Goal: Communication & Community: Answer question/provide support

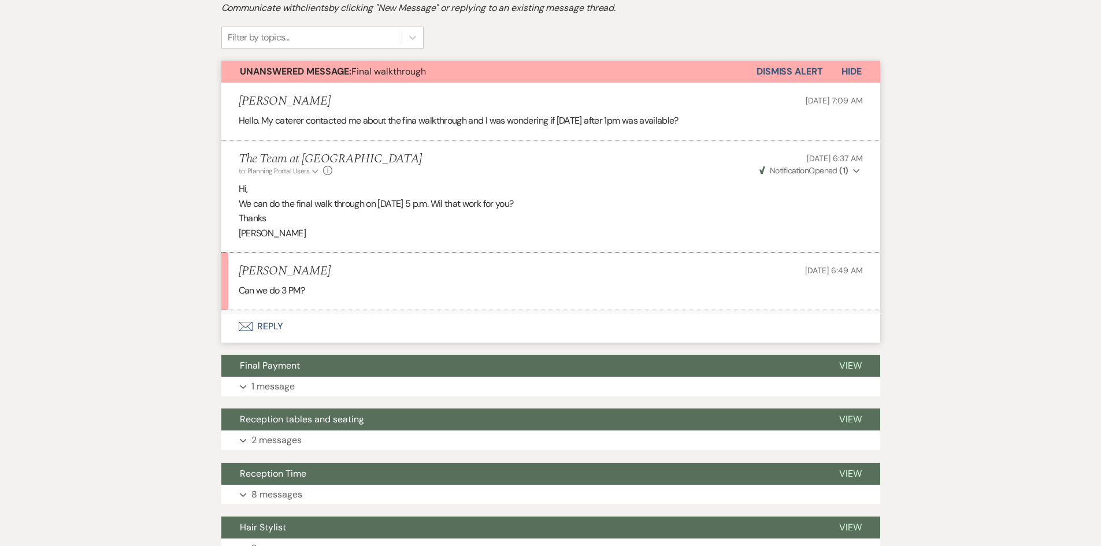
click at [268, 325] on button "Envelope Reply" at bounding box center [550, 326] width 659 height 32
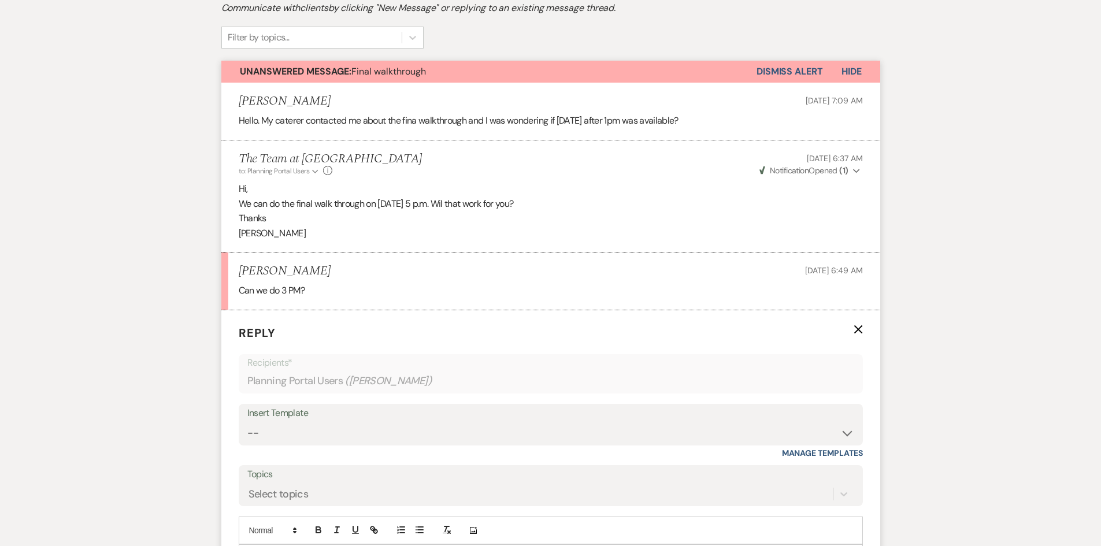
scroll to position [500, 0]
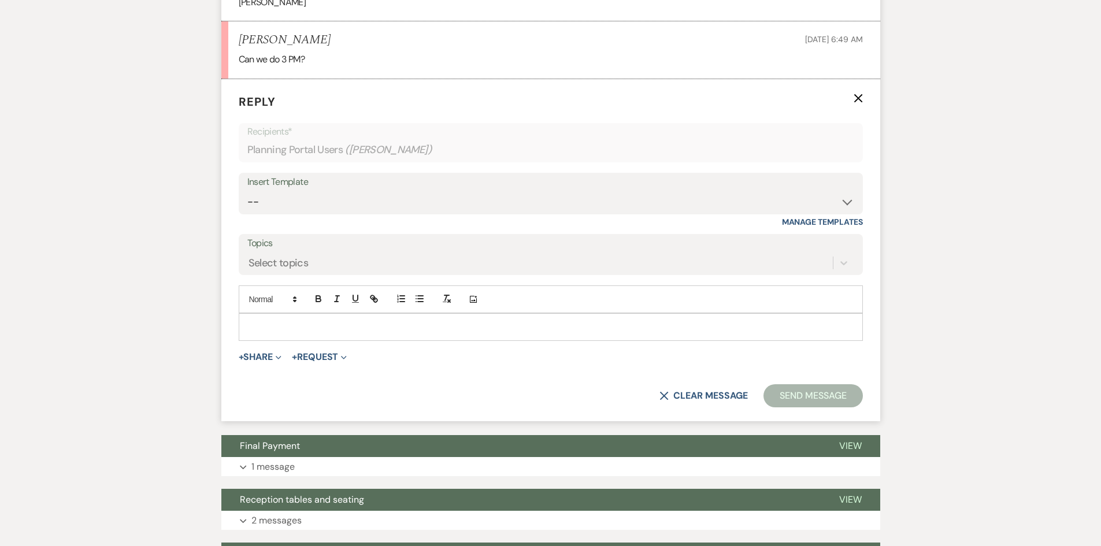
click at [280, 323] on p at bounding box center [551, 327] width 606 height 13
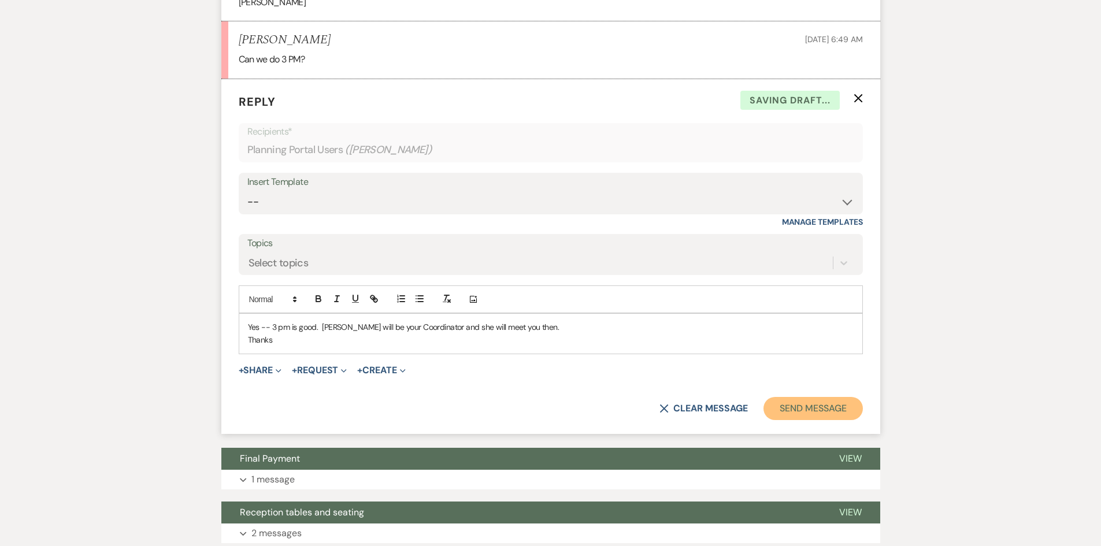
click at [817, 410] on button "Send Message" at bounding box center [812, 408] width 99 height 23
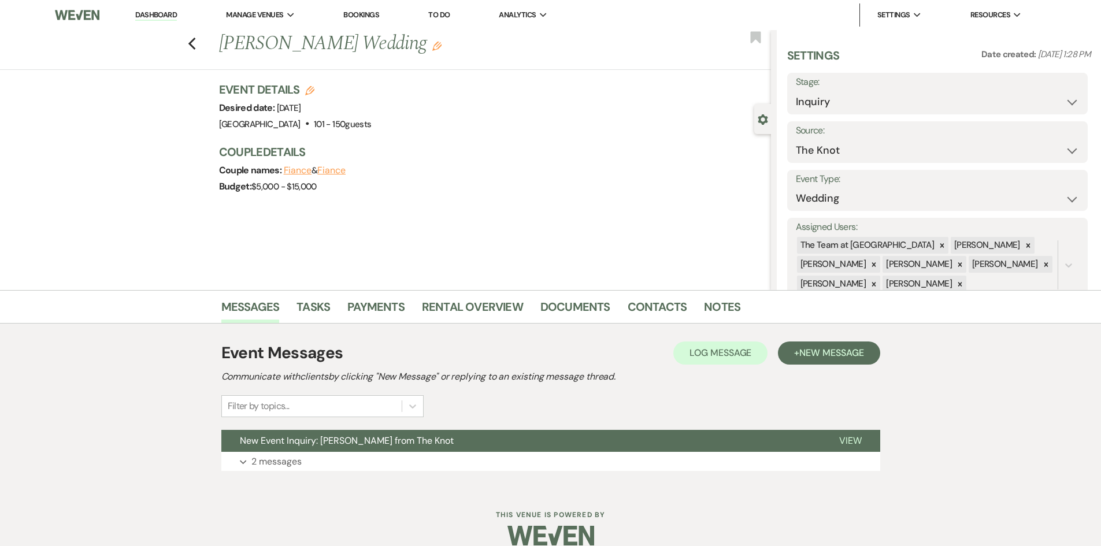
click at [155, 14] on link "Dashboard" at bounding box center [156, 15] width 42 height 11
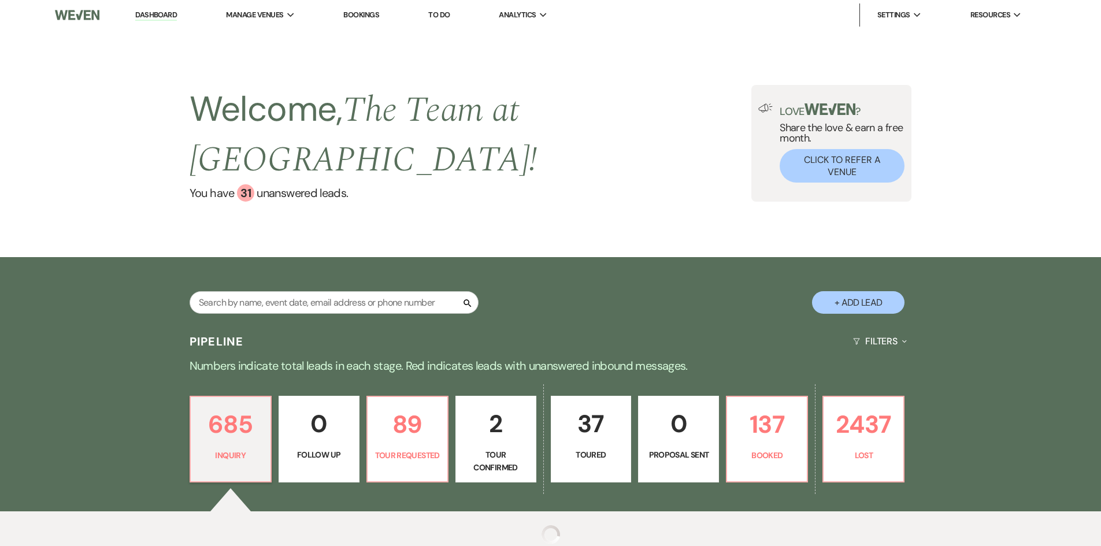
click at [155, 14] on link "Dashboard" at bounding box center [156, 15] width 42 height 11
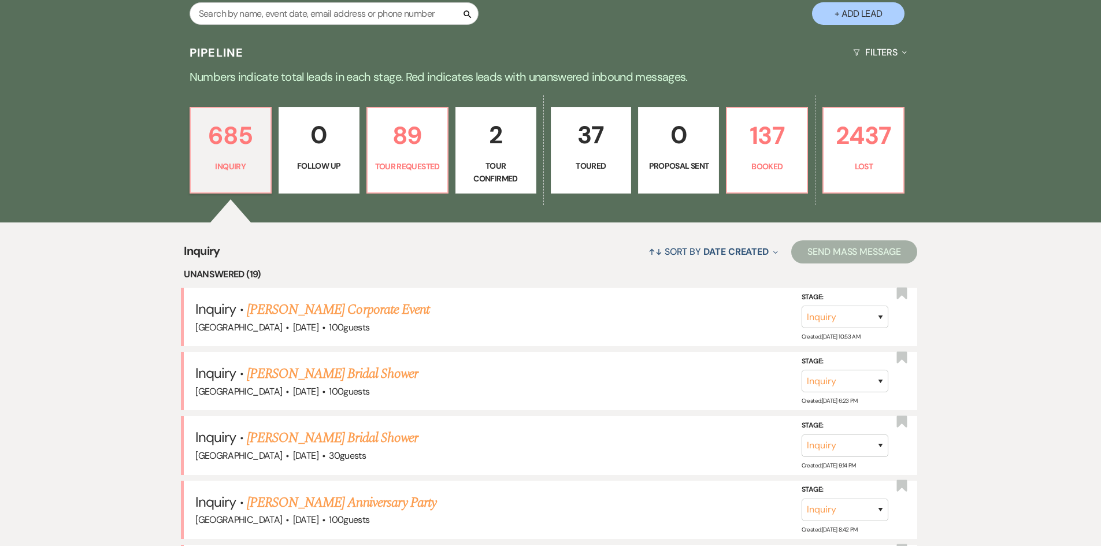
scroll to position [58, 0]
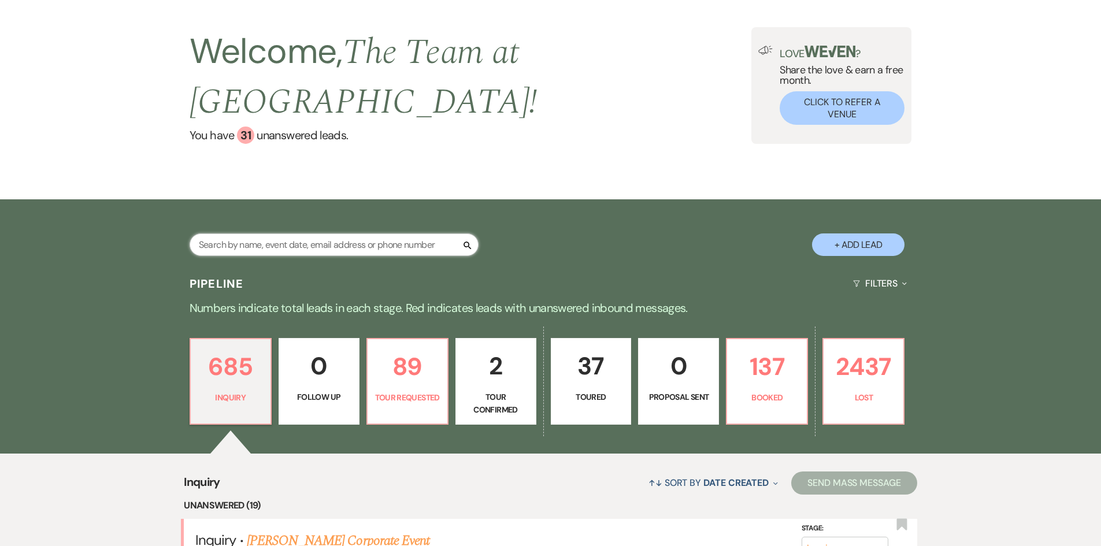
click at [319, 242] on input "text" at bounding box center [334, 244] width 289 height 23
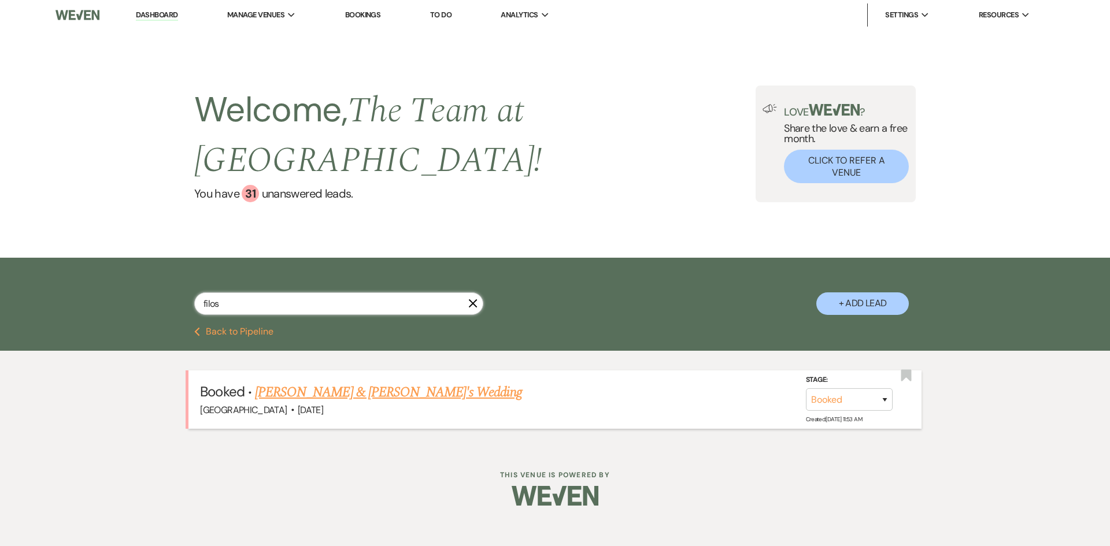
type input "filos"
click at [317, 392] on link "Lauren Filos & Fiance's Wedding" at bounding box center [388, 392] width 267 height 21
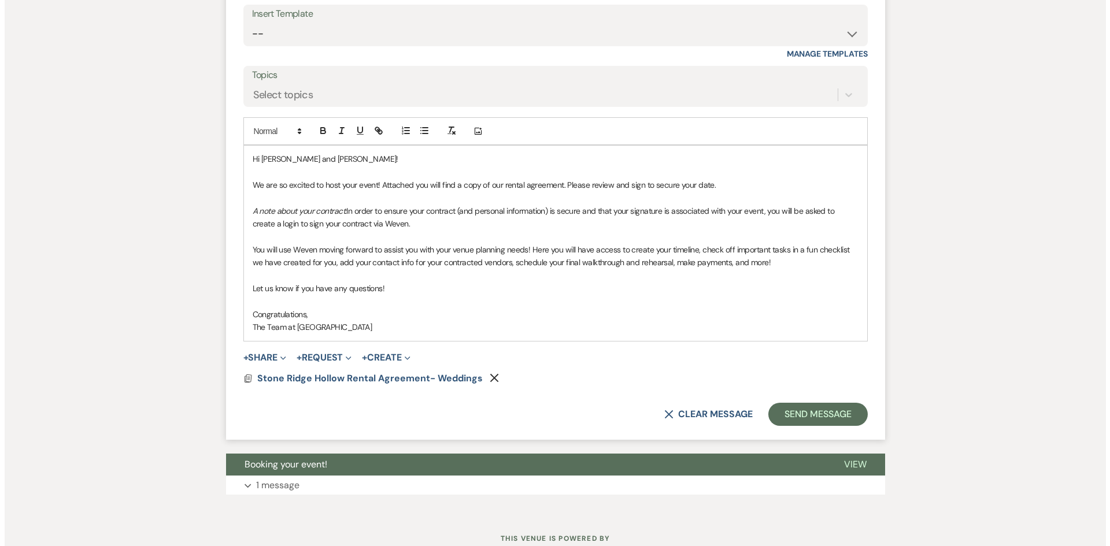
scroll to position [2838, 0]
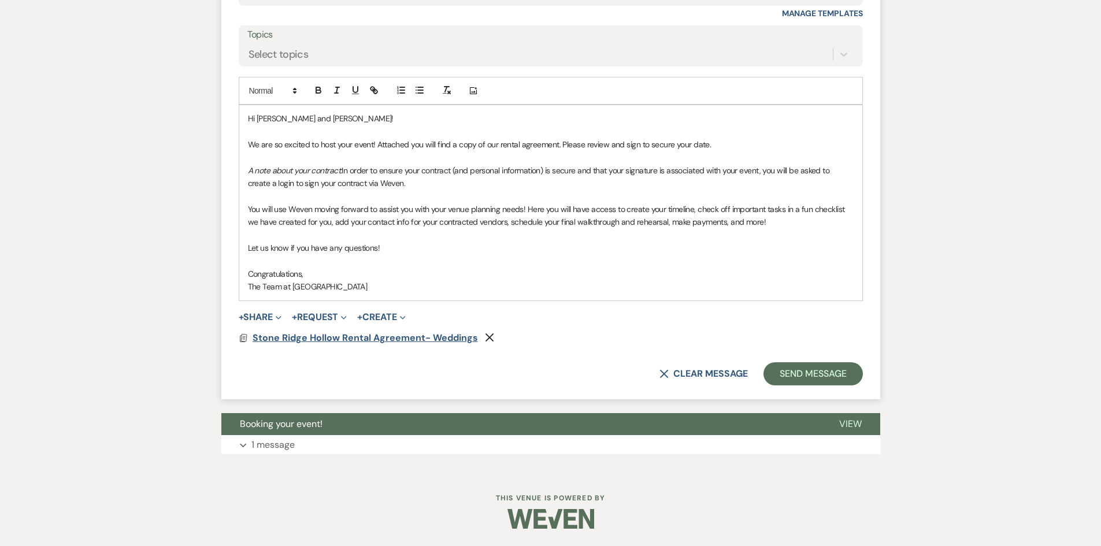
click at [402, 335] on span "Stone Ridge Hollow Rental Agreement- Weddings" at bounding box center [365, 338] width 225 height 12
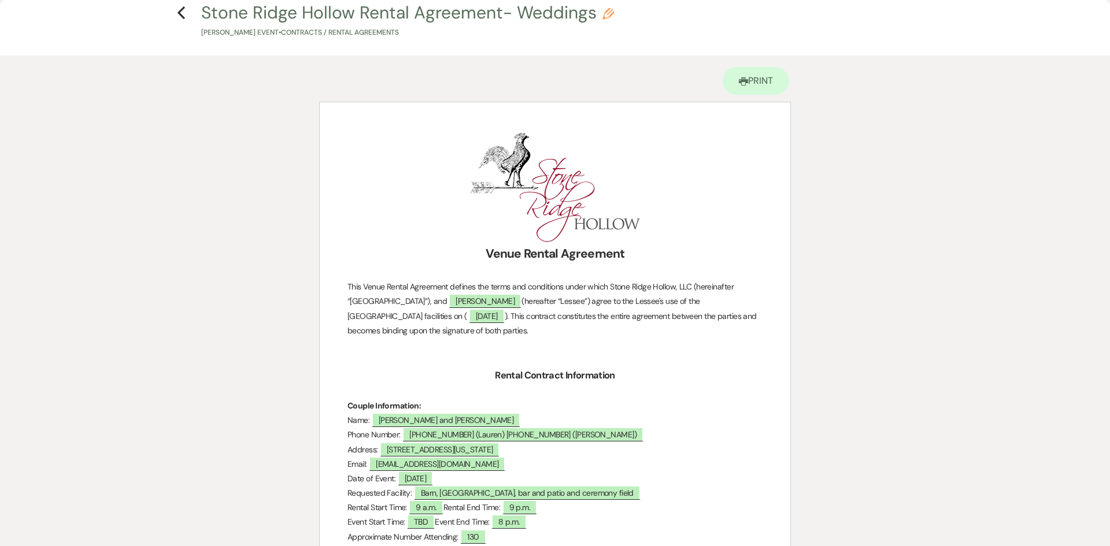
scroll to position [0, 0]
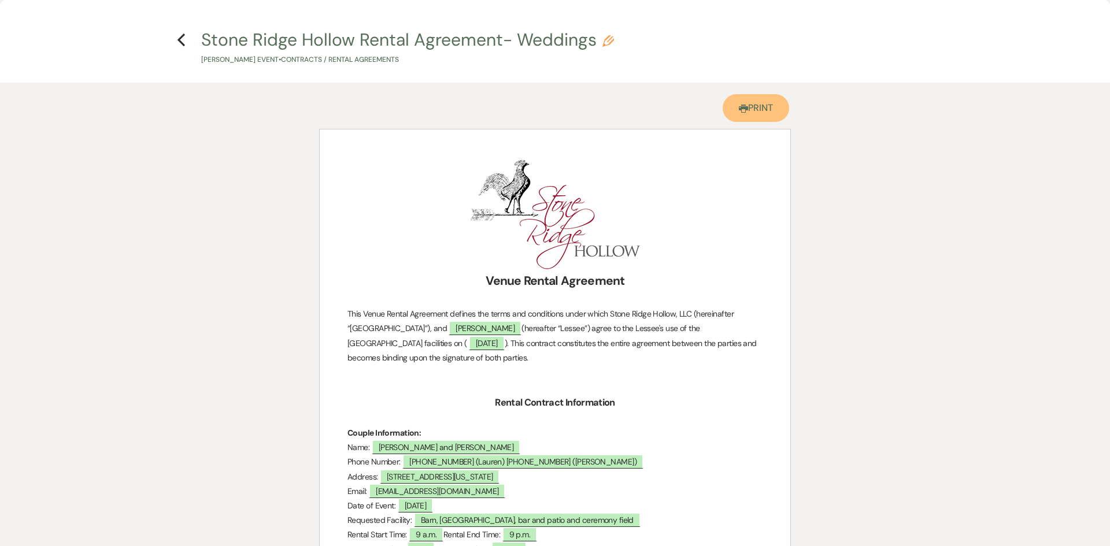
click at [744, 108] on use at bounding box center [743, 109] width 9 height 8
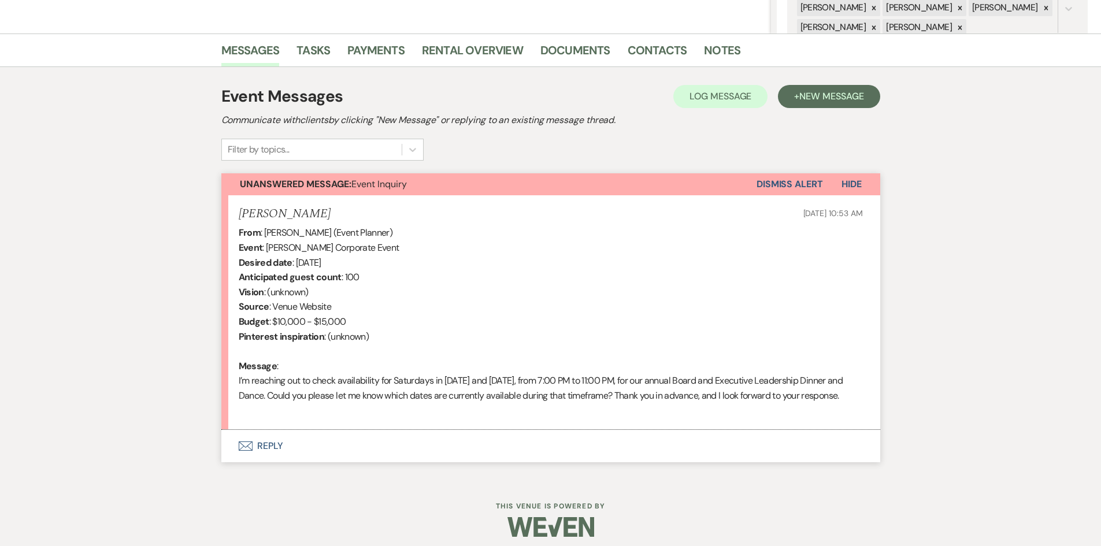
click at [271, 445] on button "Envelope Reply" at bounding box center [550, 446] width 659 height 32
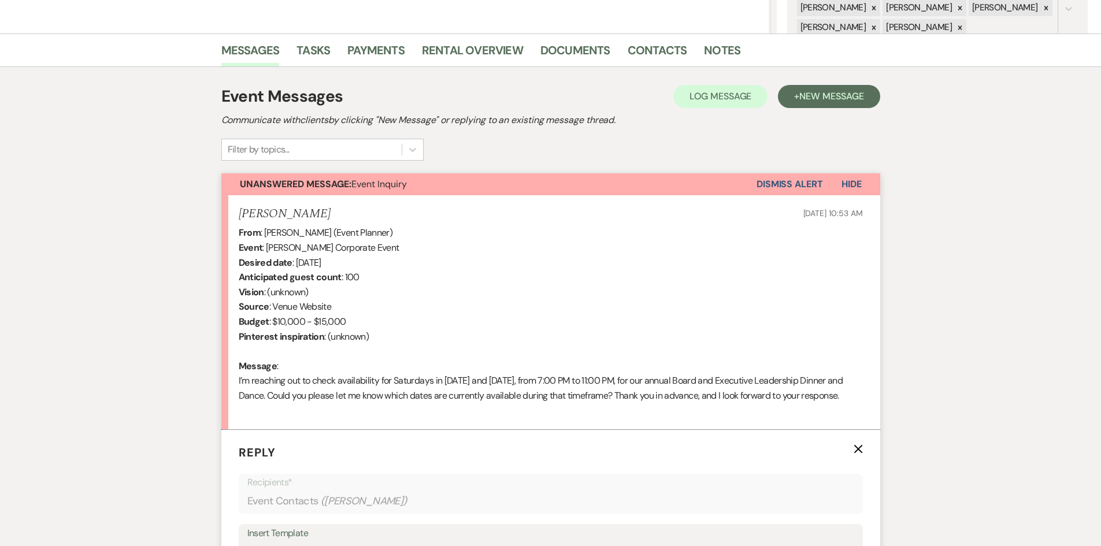
scroll to position [430, 0]
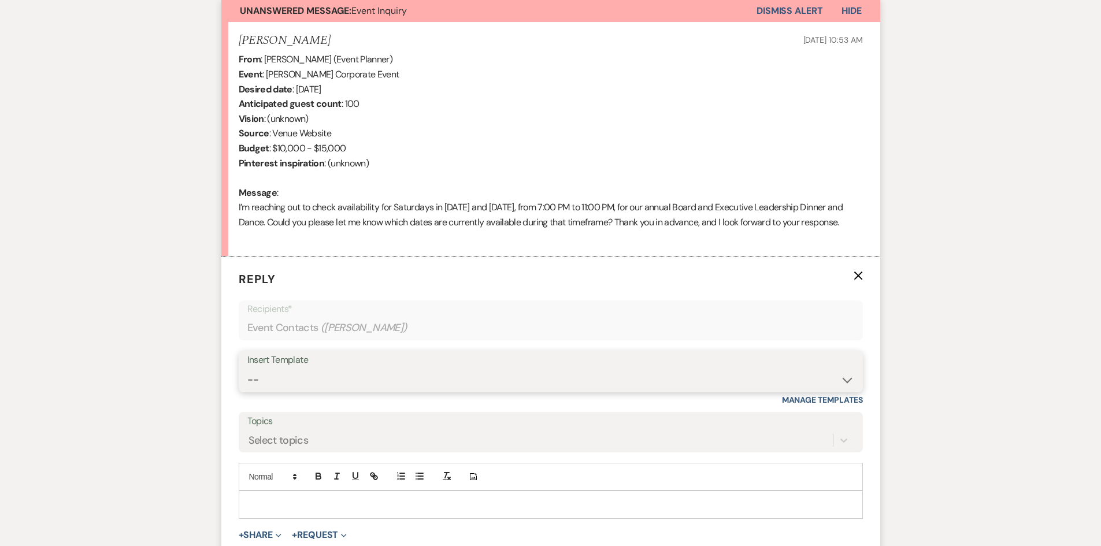
click at [802, 379] on select "-- Initial Inquiry Auto Response - Weddings Contract - Corporate & Private Even…" at bounding box center [550, 380] width 607 height 23
select select "1148"
click at [247, 369] on select "-- Initial Inquiry Auto Response - Weddings Contract - Corporate & Private Even…" at bounding box center [550, 380] width 607 height 23
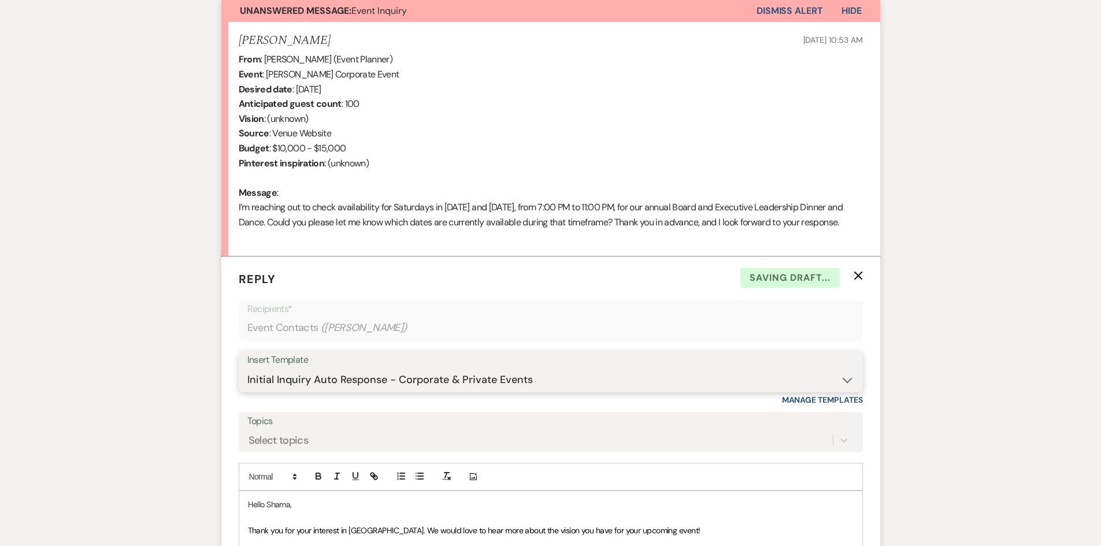
scroll to position [661, 0]
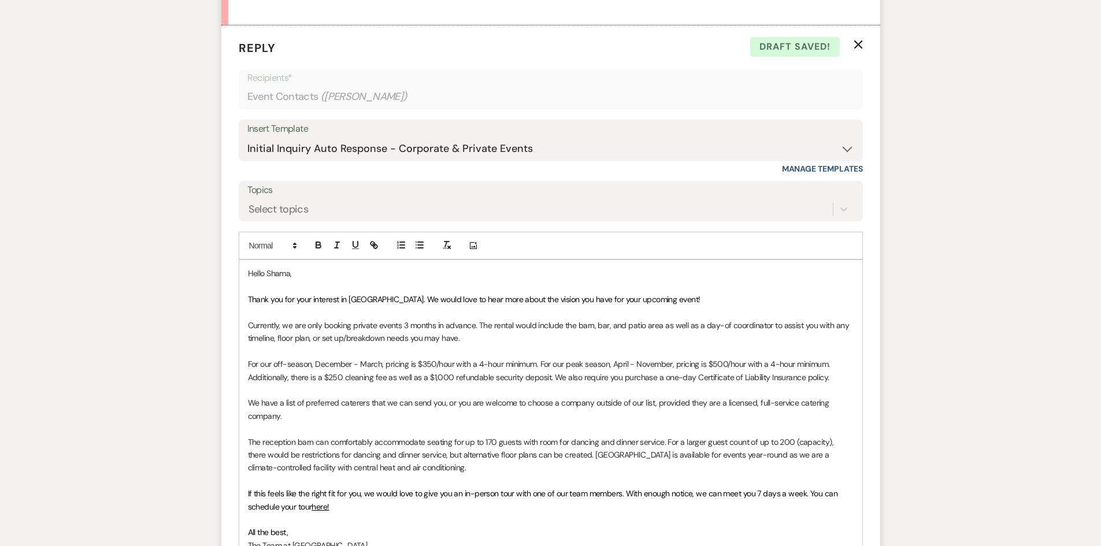
click at [477, 327] on p "Currently, we are only booking private events 3 months in advance. The rental w…" at bounding box center [551, 332] width 606 height 26
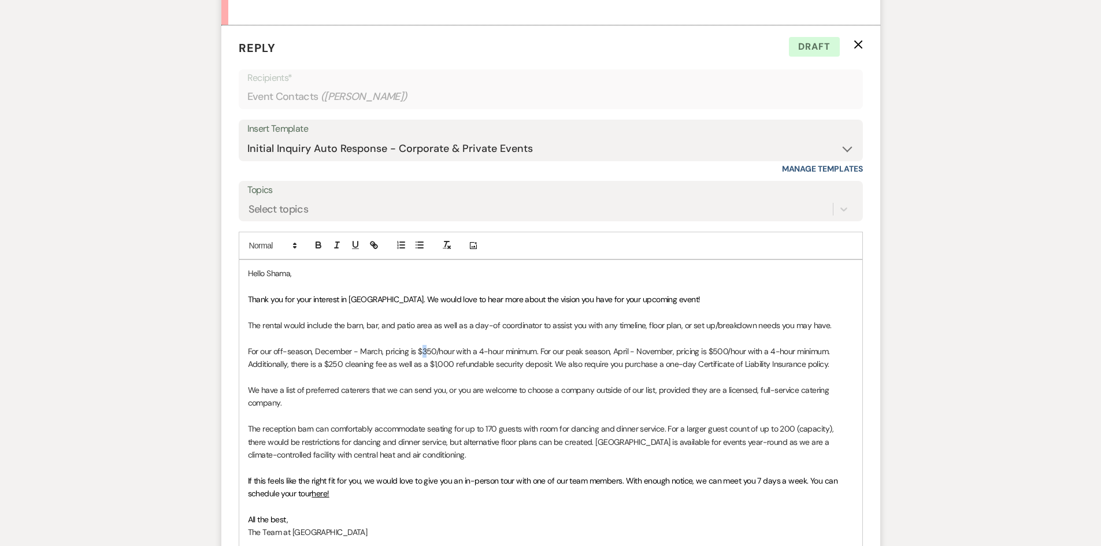
click at [422, 351] on p "For our off-season, December - March, pricing is $350/hour with a 4-hour minimu…" at bounding box center [551, 358] width 606 height 26
click at [716, 351] on p "For our off-season, December - March, pricing is $450/hour with a 4-hour minimu…" at bounding box center [551, 358] width 606 height 26
click at [755, 301] on p "Thank you for your interest in Stone Ridge Hollow. We would love to hear more a…" at bounding box center [551, 299] width 606 height 13
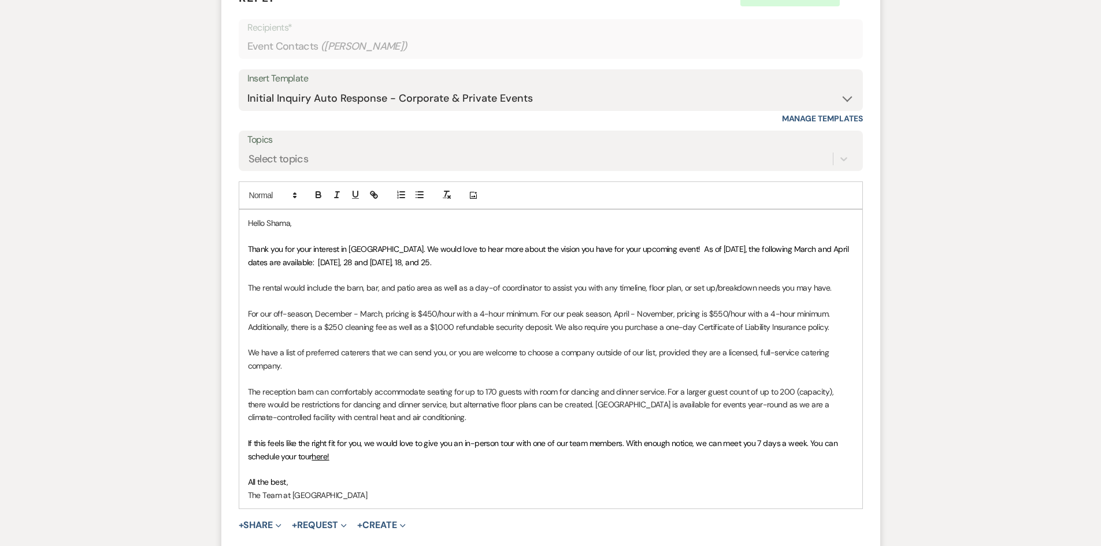
scroll to position [834, 0]
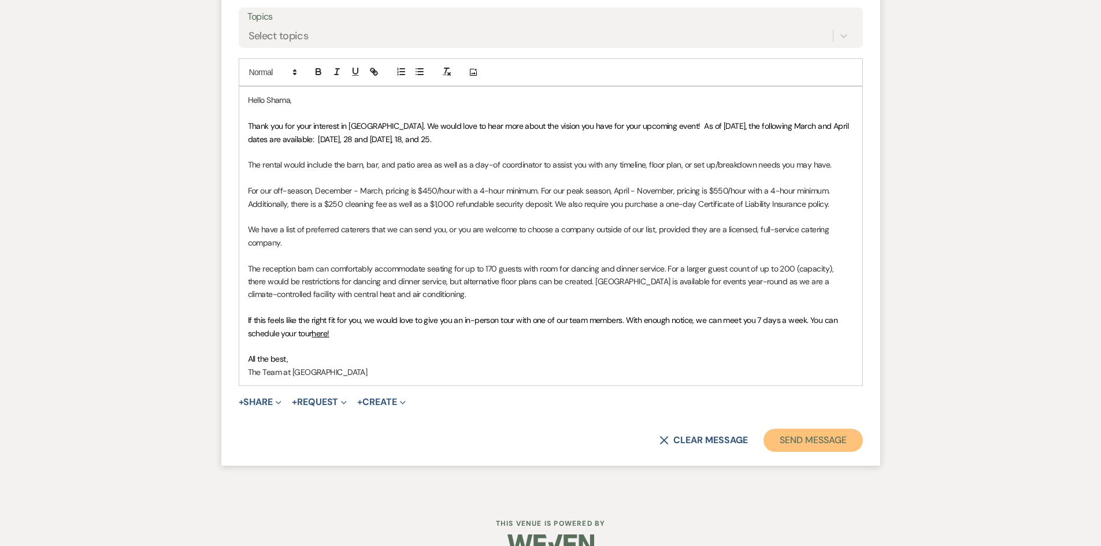
click at [810, 435] on button "Send Message" at bounding box center [812, 440] width 99 height 23
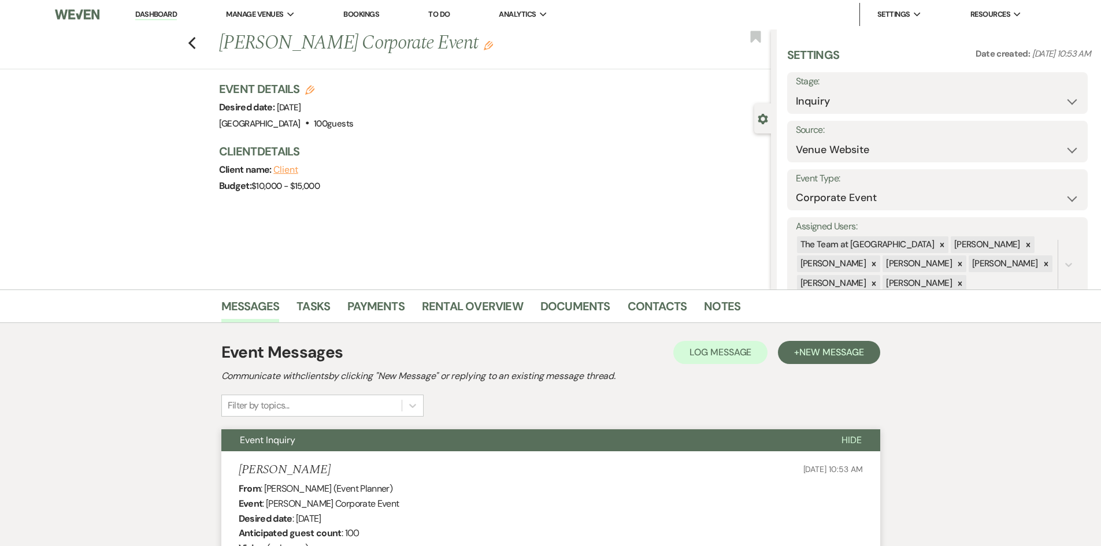
scroll to position [0, 0]
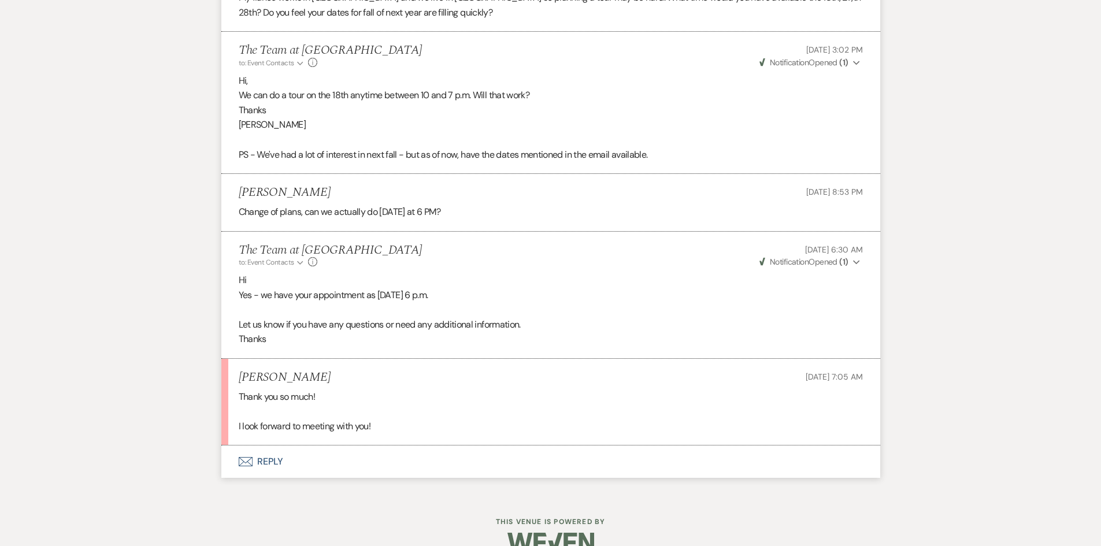
scroll to position [1003, 0]
click at [271, 445] on button "Envelope Reply" at bounding box center [550, 461] width 659 height 32
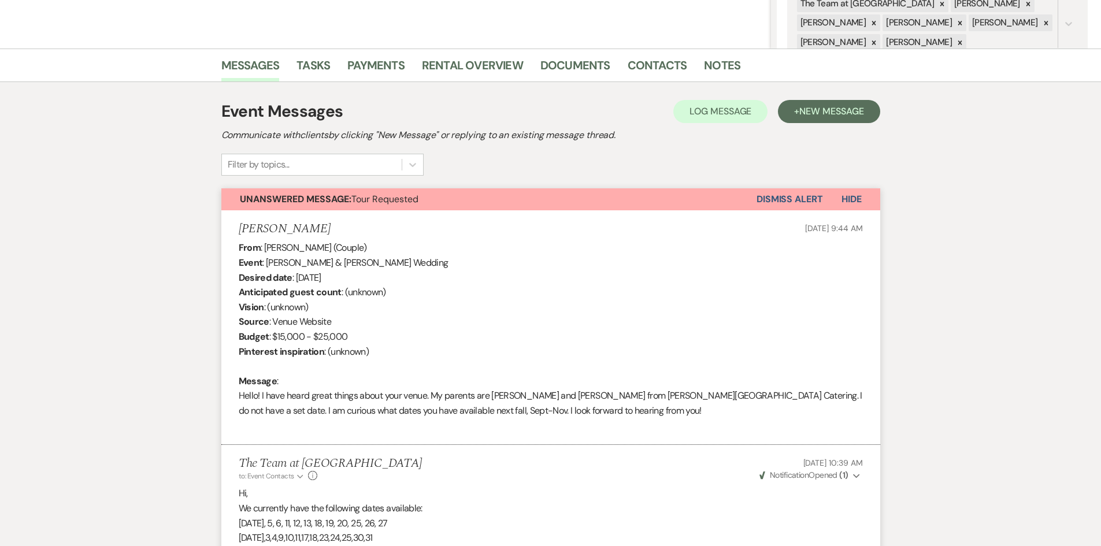
scroll to position [136, 0]
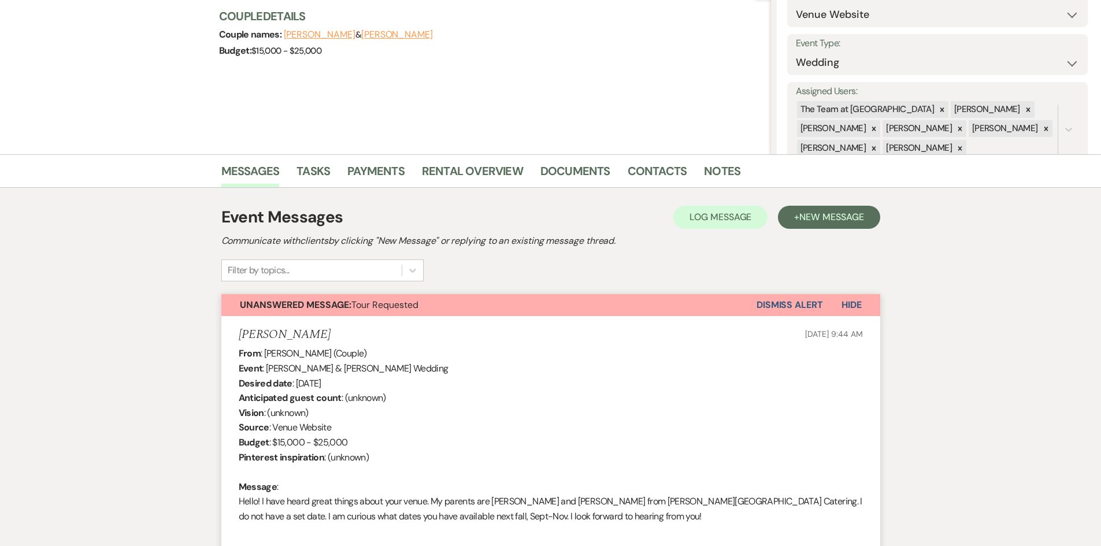
click at [787, 299] on button "Dismiss Alert" at bounding box center [789, 305] width 66 height 22
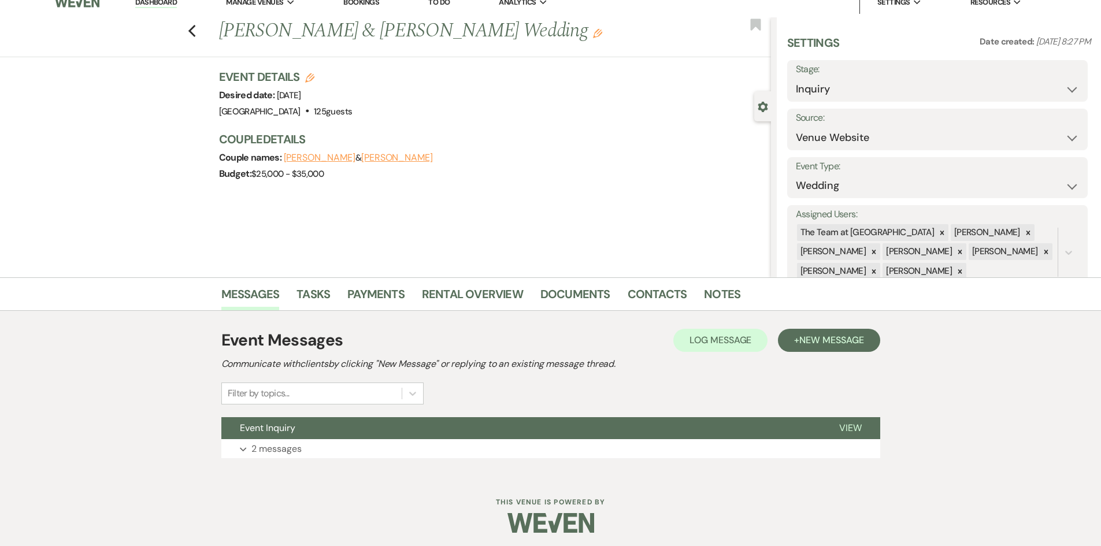
scroll to position [17, 0]
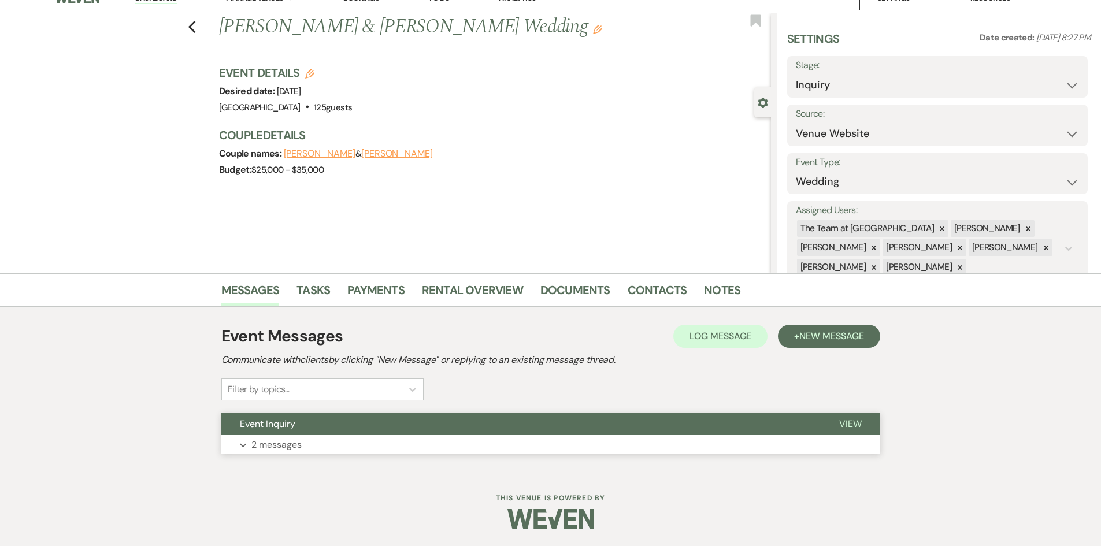
click at [855, 418] on span "View" at bounding box center [850, 424] width 23 height 12
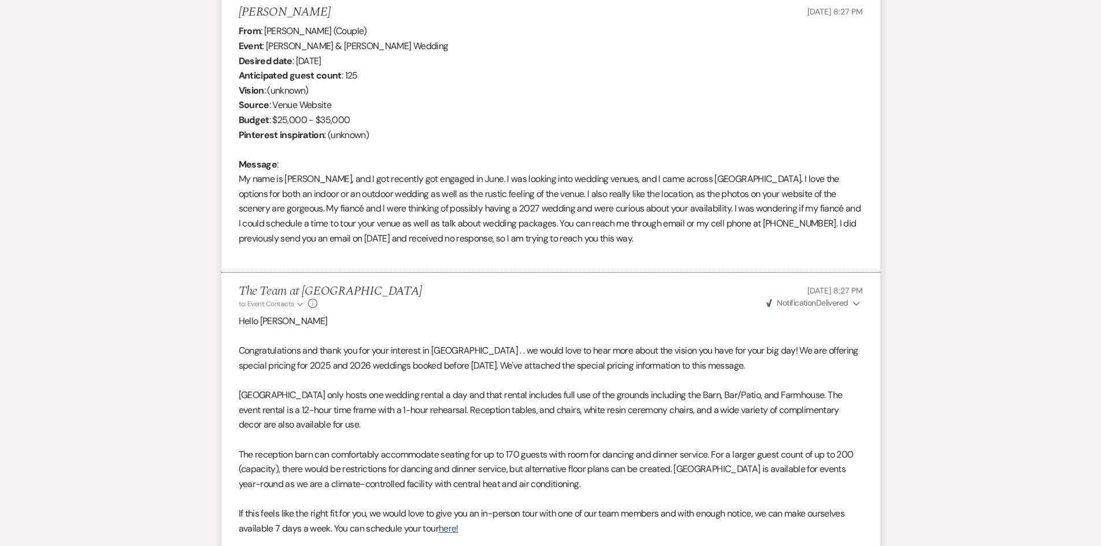
scroll to position [656, 0]
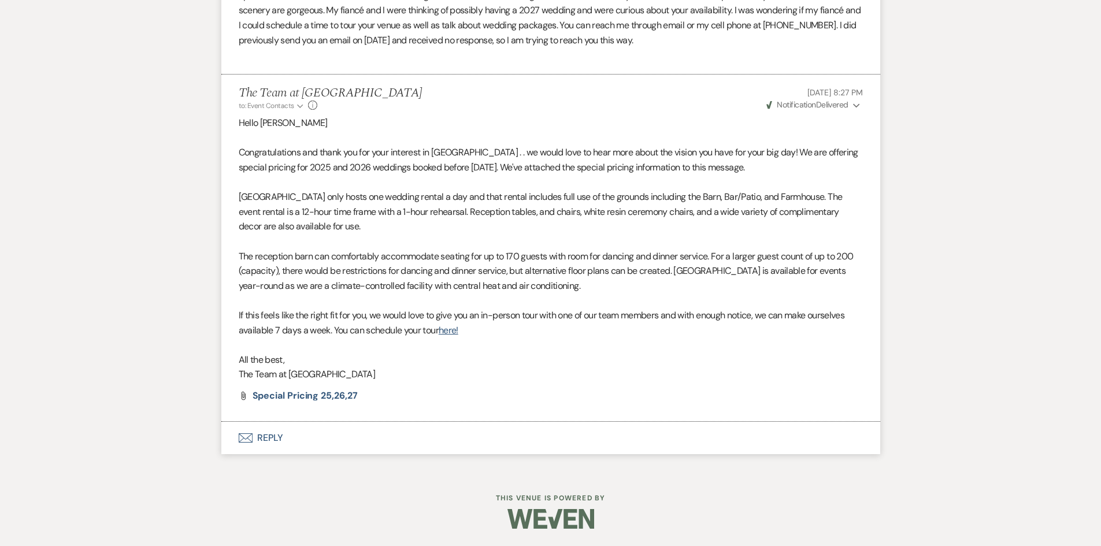
click at [272, 437] on button "Envelope Reply" at bounding box center [550, 438] width 659 height 32
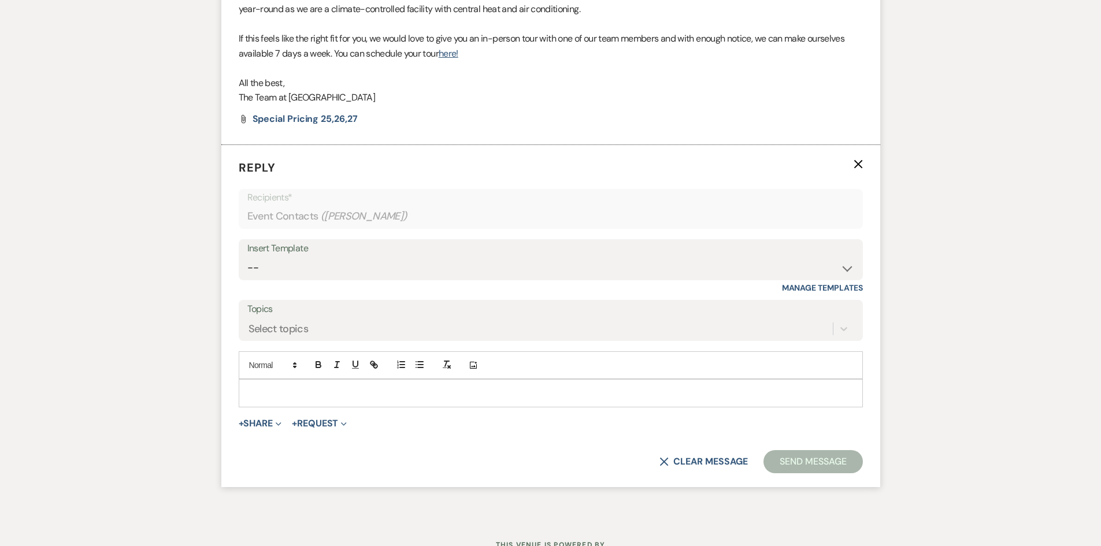
scroll to position [980, 0]
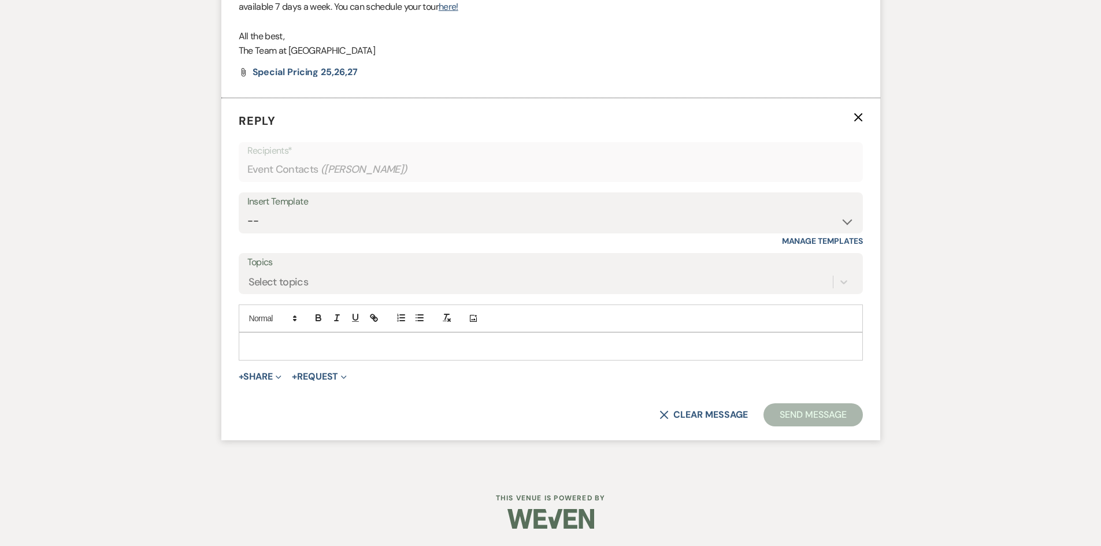
click at [253, 339] on div at bounding box center [550, 346] width 623 height 27
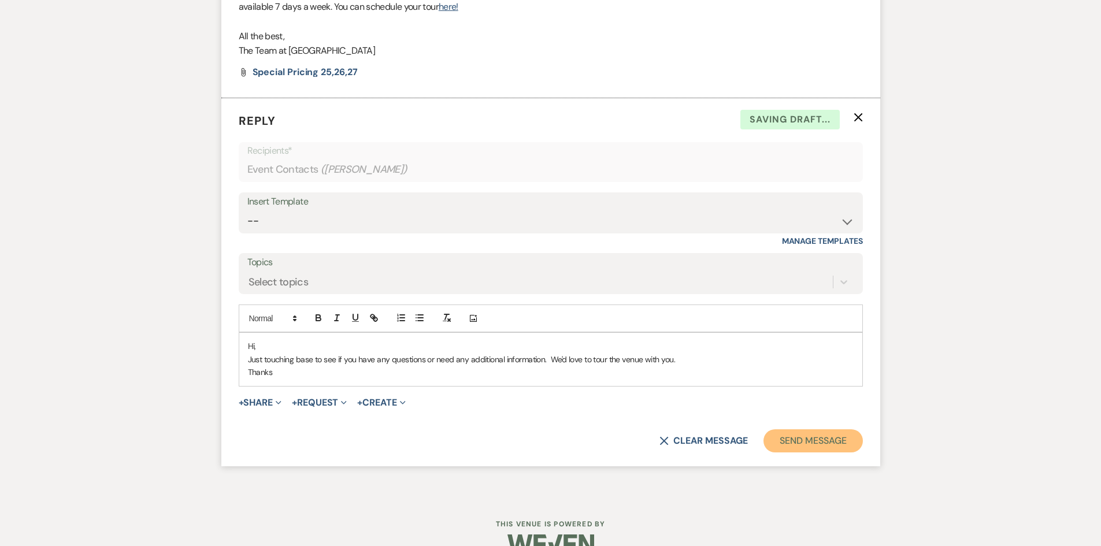
click at [814, 440] on button "Send Message" at bounding box center [812, 440] width 99 height 23
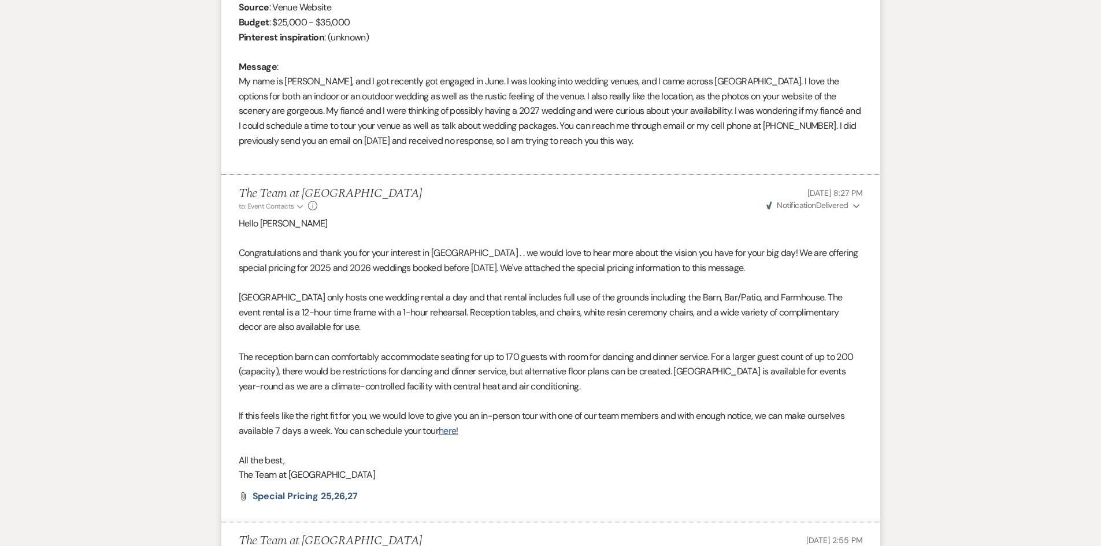
scroll to position [662, 0]
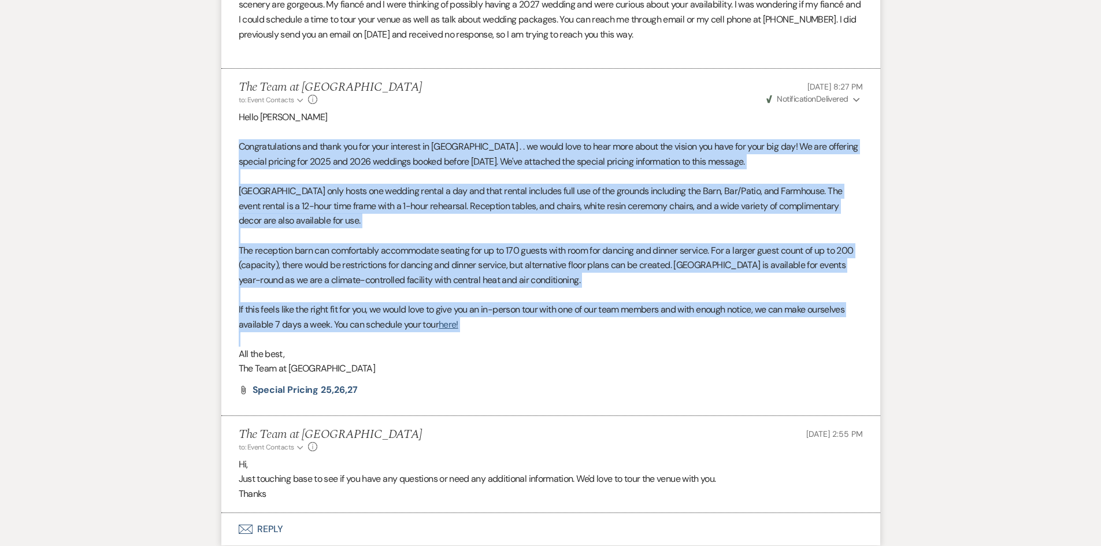
drag, startPoint x: 240, startPoint y: 144, endPoint x: 567, endPoint y: 336, distance: 379.2
click at [567, 336] on div "Hello Marissa Congratulations and thank you for your interest in Stone Ridge Ho…" at bounding box center [551, 243] width 624 height 266
copy div "Congratulations and thank you for your interest in Stone Ridge Hollow . . we wo…"
